Goal: Task Accomplishment & Management: Use online tool/utility

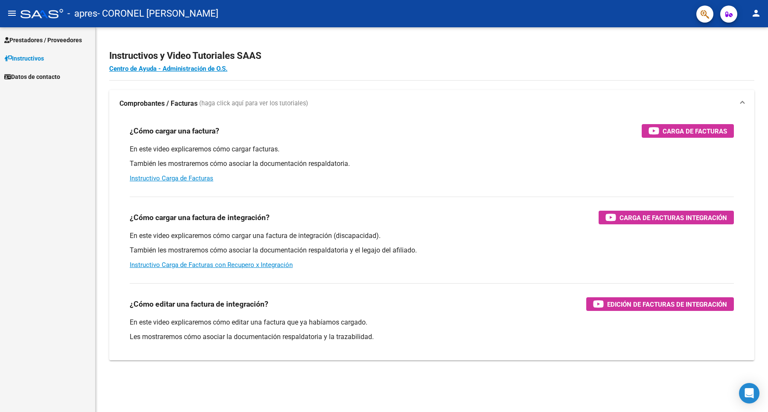
click at [52, 39] on span "Prestadores / Proveedores" at bounding box center [43, 39] width 78 height 9
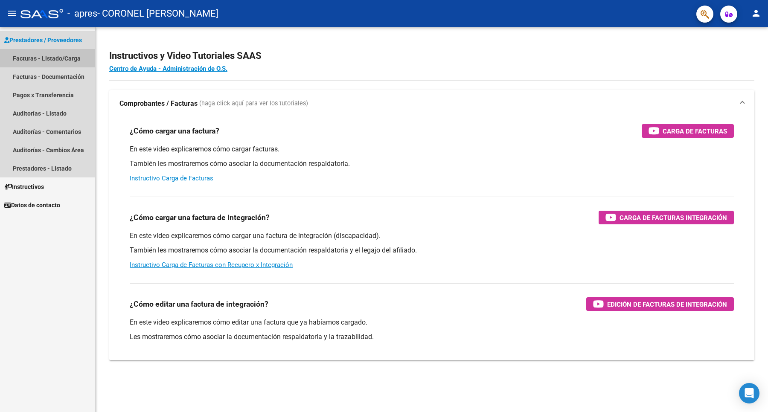
click at [50, 58] on link "Facturas - Listado/Carga" at bounding box center [47, 58] width 95 height 18
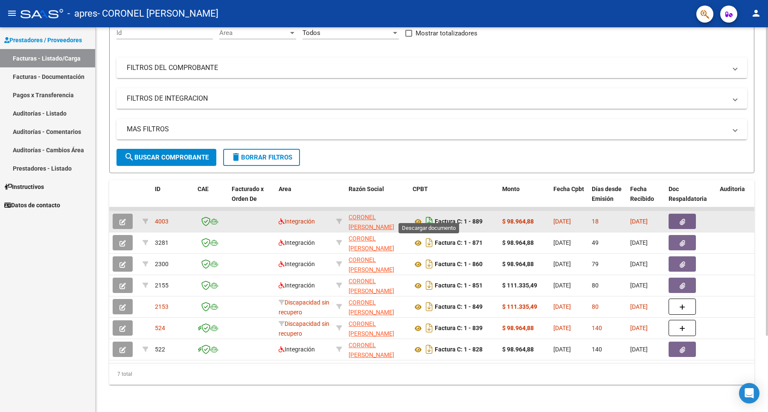
click at [432, 215] on icon "Descargar documento" at bounding box center [428, 222] width 11 height 14
click at [122, 219] on icon "button" at bounding box center [122, 222] width 6 height 6
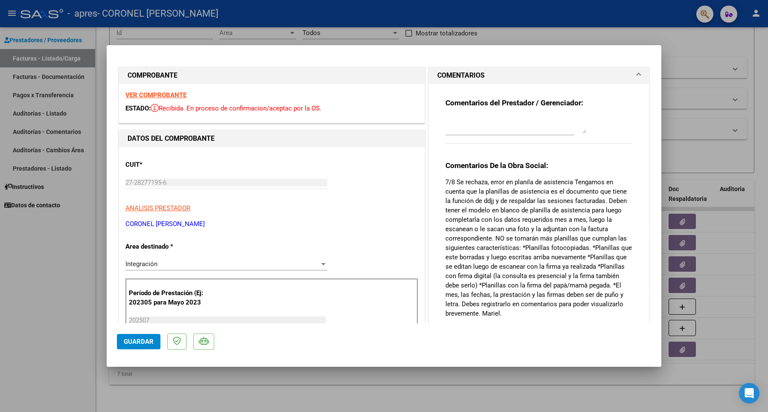
click at [167, 97] on strong "VER COMPROBANTE" at bounding box center [155, 95] width 61 height 8
click at [481, 124] on textarea at bounding box center [515, 124] width 141 height 17
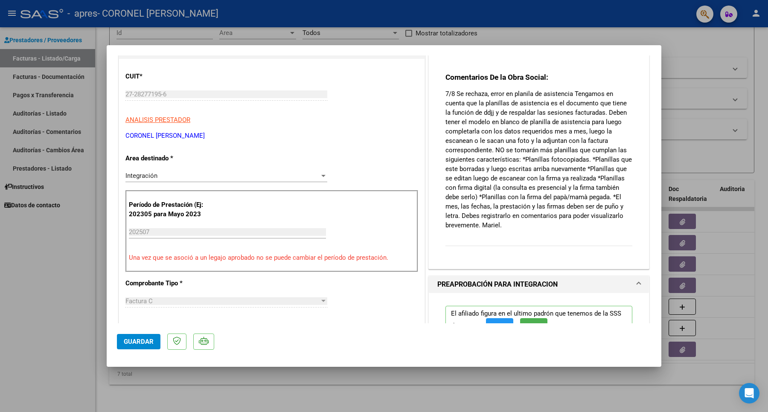
scroll to position [107, 0]
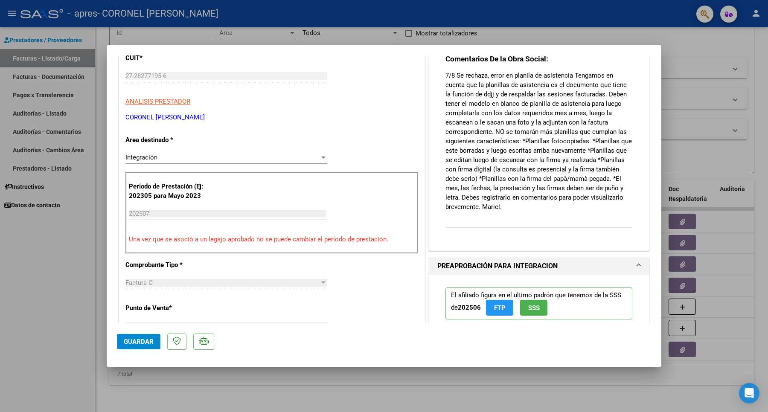
type textarea "subida la planilla corregida"
click at [148, 336] on button "Guardar" at bounding box center [138, 341] width 43 height 15
